Goal: Find specific page/section: Find specific page/section

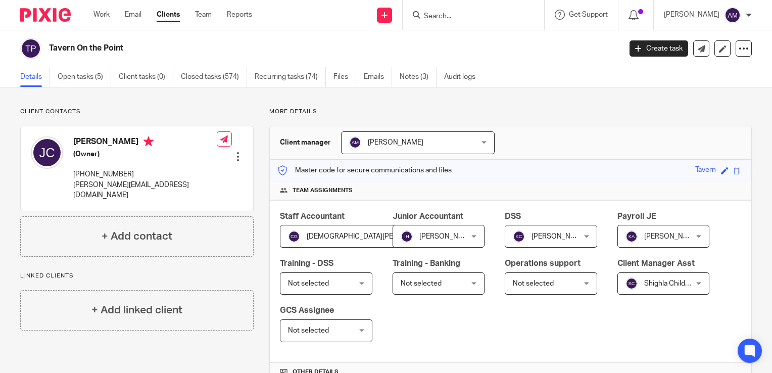
scroll to position [414, 0]
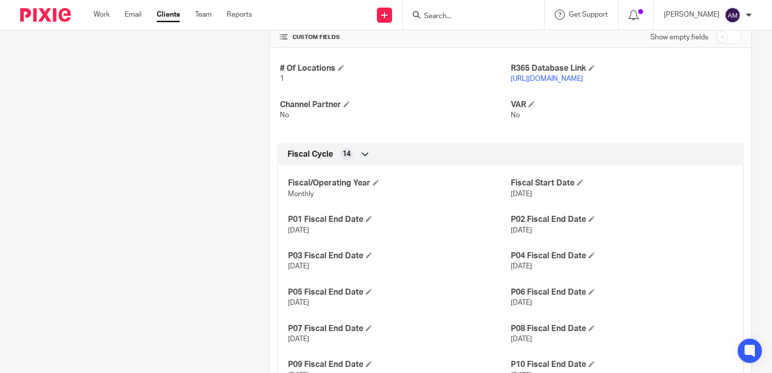
click at [451, 15] on input "Search" at bounding box center [468, 16] width 91 height 9
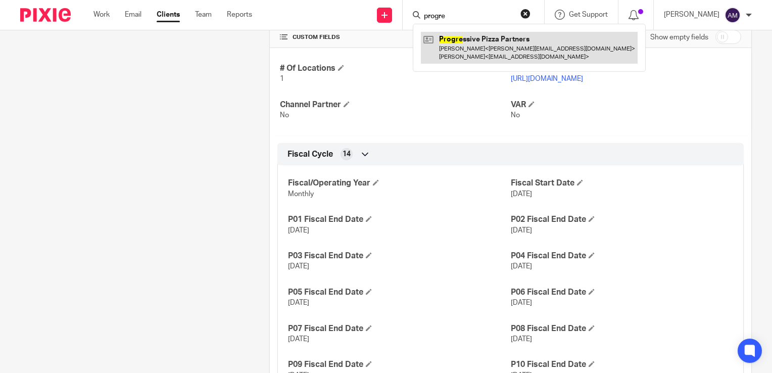
type input "progre"
click at [483, 56] on link at bounding box center [529, 47] width 217 height 31
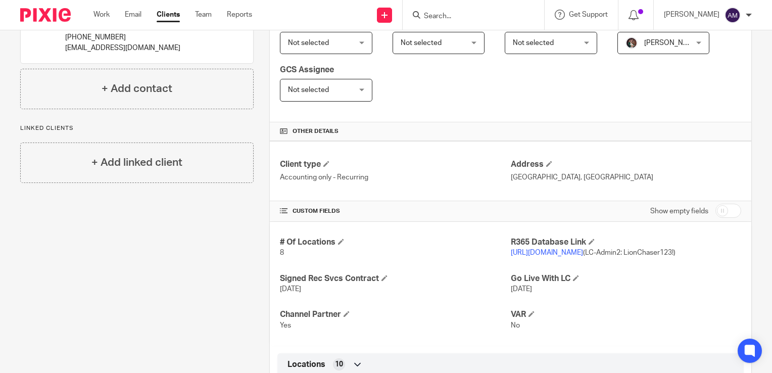
scroll to position [301, 0]
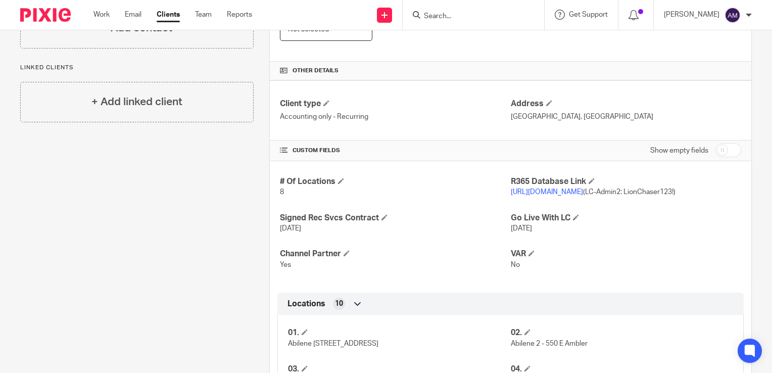
drag, startPoint x: 493, startPoint y: 188, endPoint x: 635, endPoint y: 189, distance: 141.9
click at [635, 189] on div "# Of Locations 8 R365 Database Link https://pizzapartners.restaurant365.com/ (L…" at bounding box center [510, 223] width 481 height 124
drag, startPoint x: 635, startPoint y: 189, endPoint x: 626, endPoint y: 215, distance: 27.8
click at [626, 215] on h4 "Go Live With LC" at bounding box center [625, 218] width 230 height 11
click at [460, 17] on input "Search" at bounding box center [468, 16] width 91 height 9
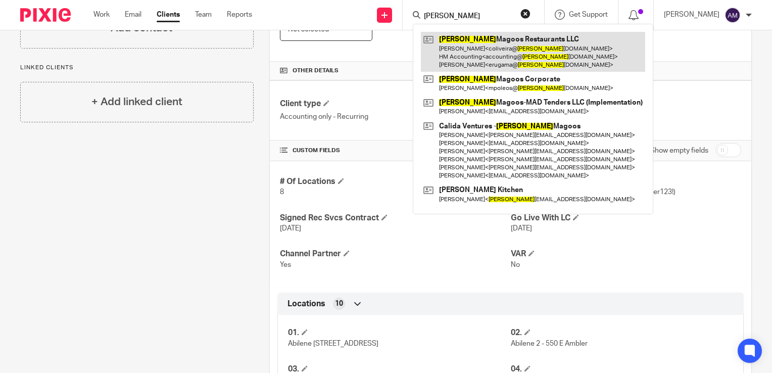
type input "huey"
click at [471, 52] on link at bounding box center [533, 52] width 224 height 40
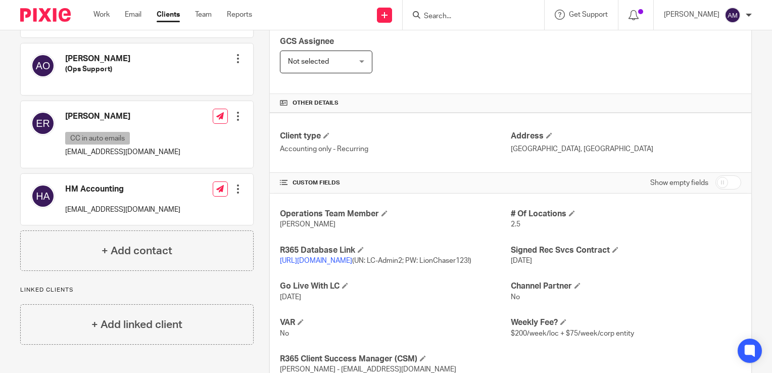
scroll to position [328, 0]
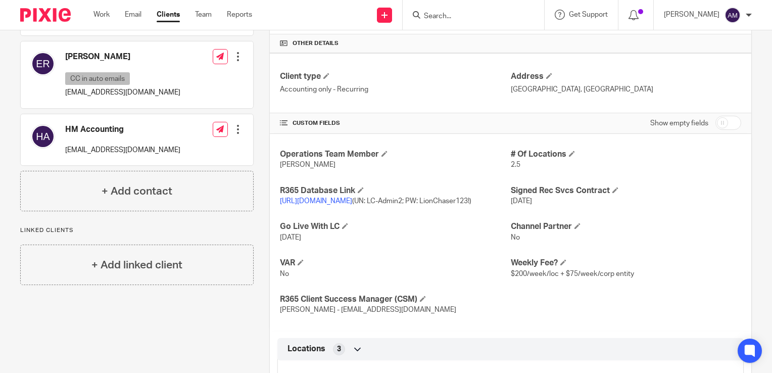
click at [352, 198] on link "https://hueymagoosllc.restaurant365.com/" at bounding box center [316, 200] width 72 height 7
